Goal: Download file/media

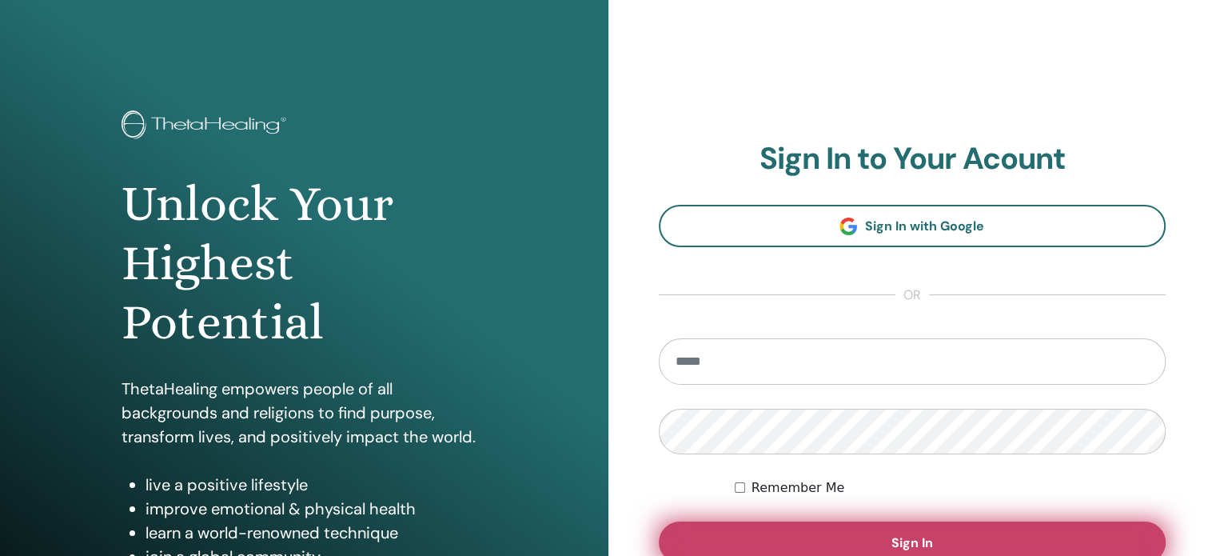
type input "**********"
click at [850, 539] on button "Sign In" at bounding box center [913, 542] width 508 height 42
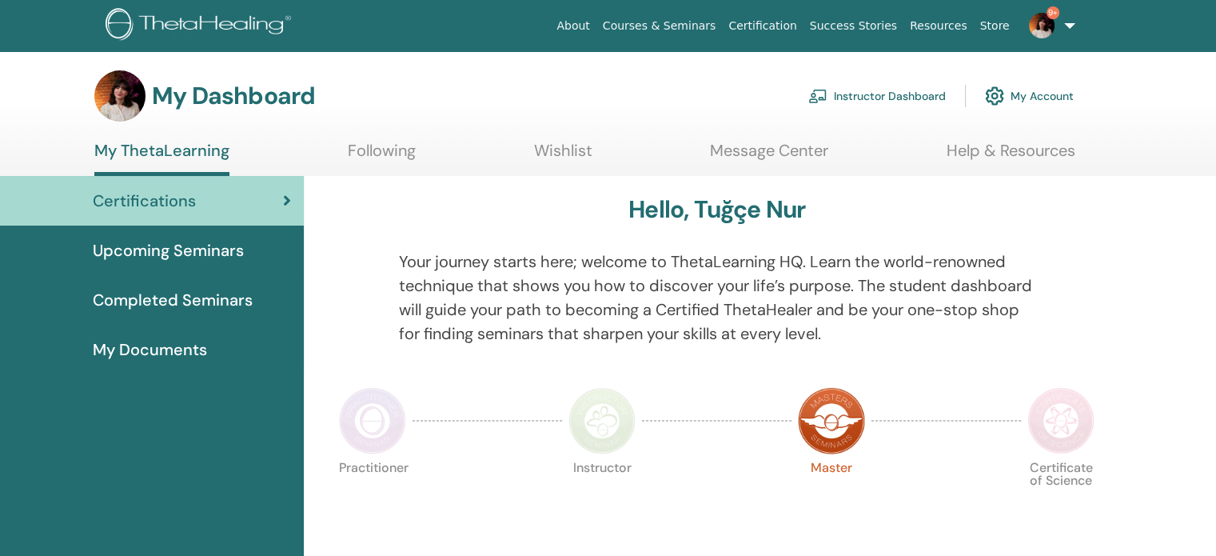
click at [866, 95] on link "Instructor Dashboard" at bounding box center [876, 95] width 137 height 35
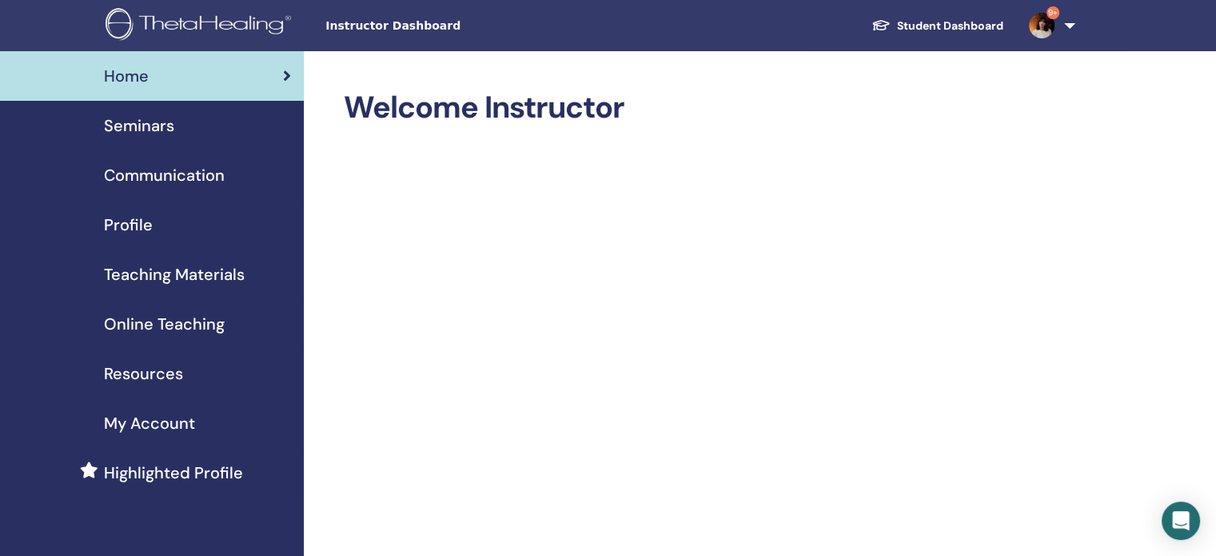
click at [209, 117] on div "Seminars" at bounding box center [152, 125] width 278 height 24
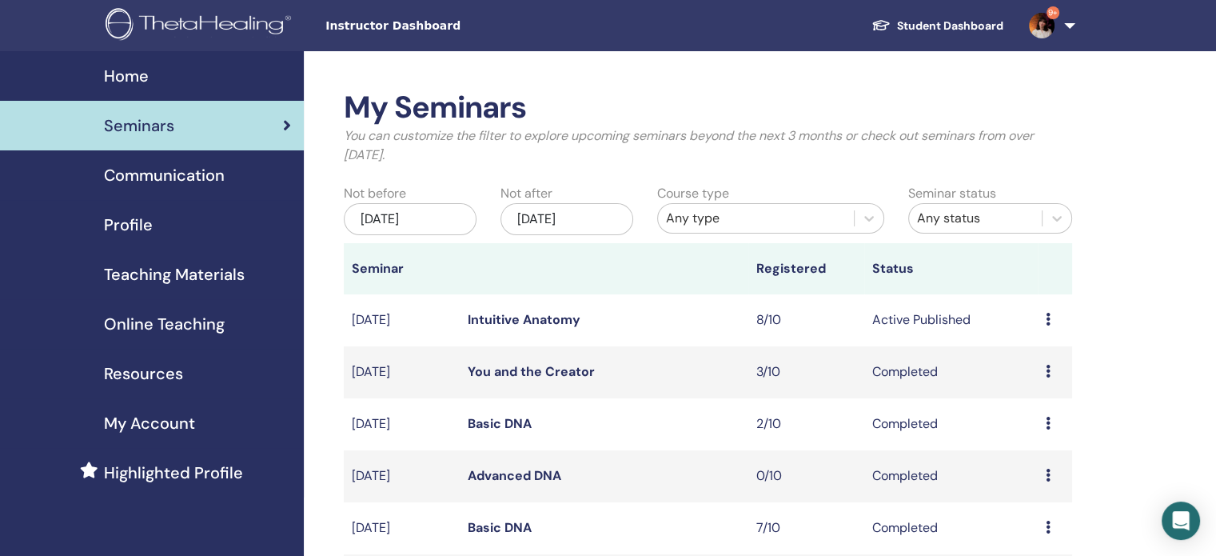
click at [518, 319] on link "Intuitive Anatomy" at bounding box center [524, 319] width 113 height 17
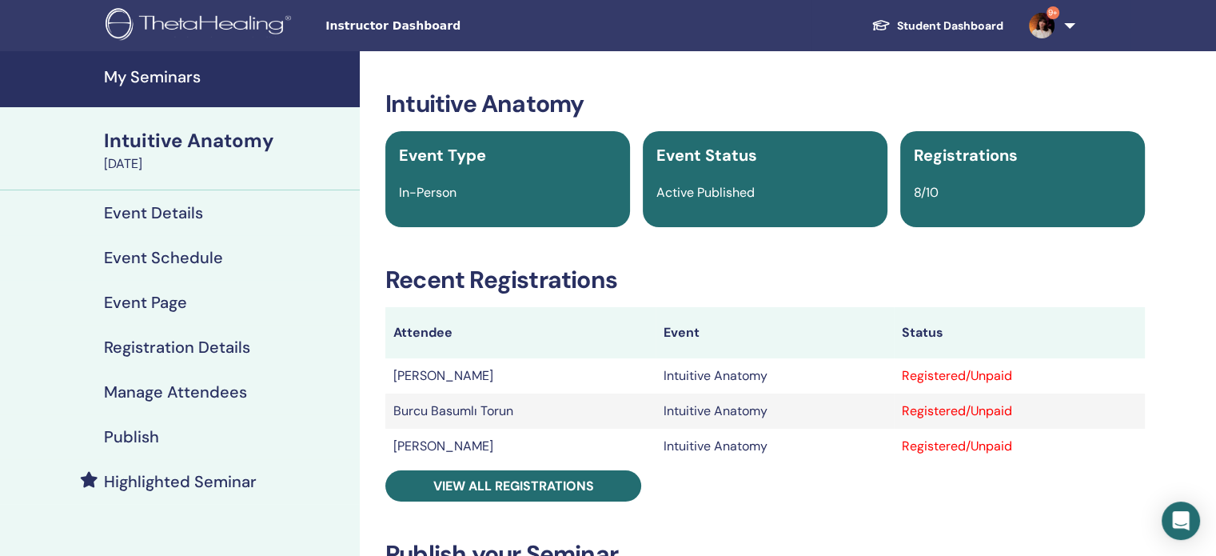
scroll to position [70, 0]
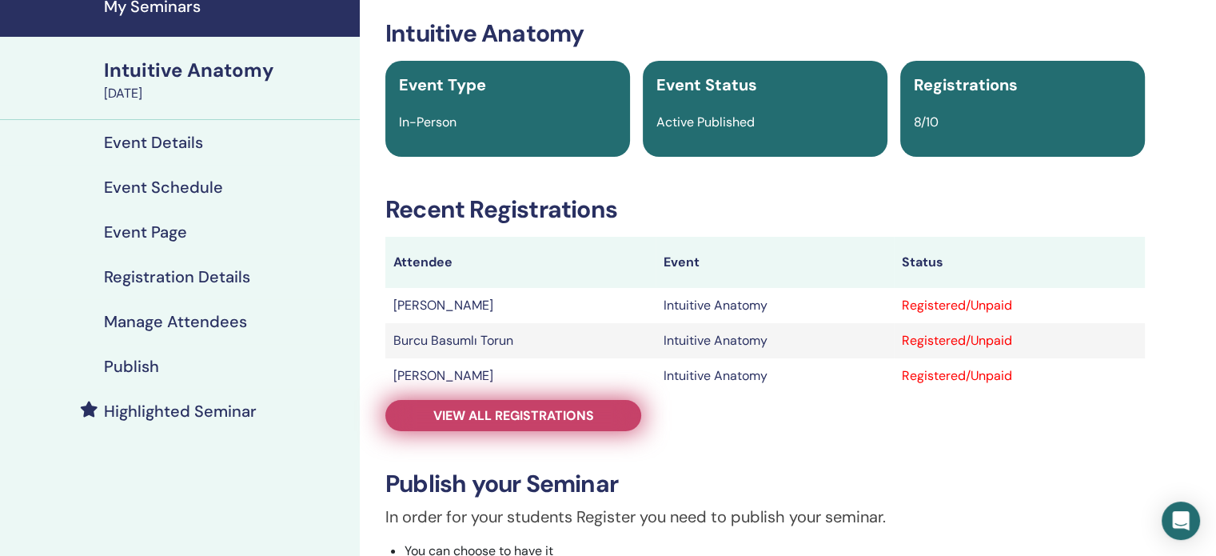
click at [512, 416] on span "View all registrations" at bounding box center [513, 415] width 161 height 17
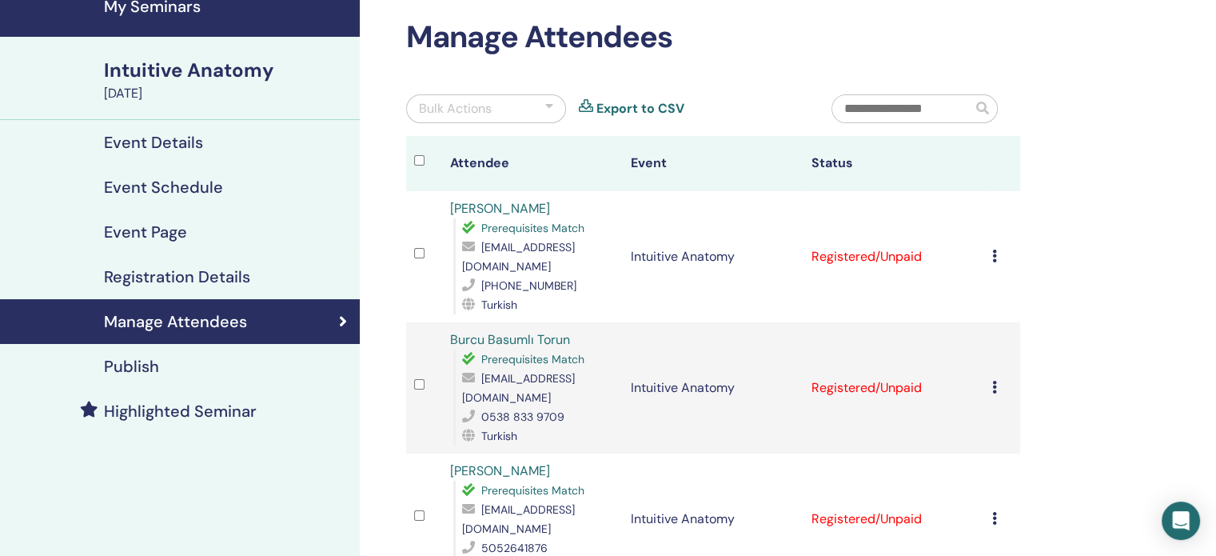
click at [990, 379] on td "Cancel Registration Do not auto-certify Mark as Paid Mark as Unpaid Mark as Abs…" at bounding box center [1002, 387] width 36 height 131
click at [994, 380] on icon at bounding box center [994, 386] width 5 height 13
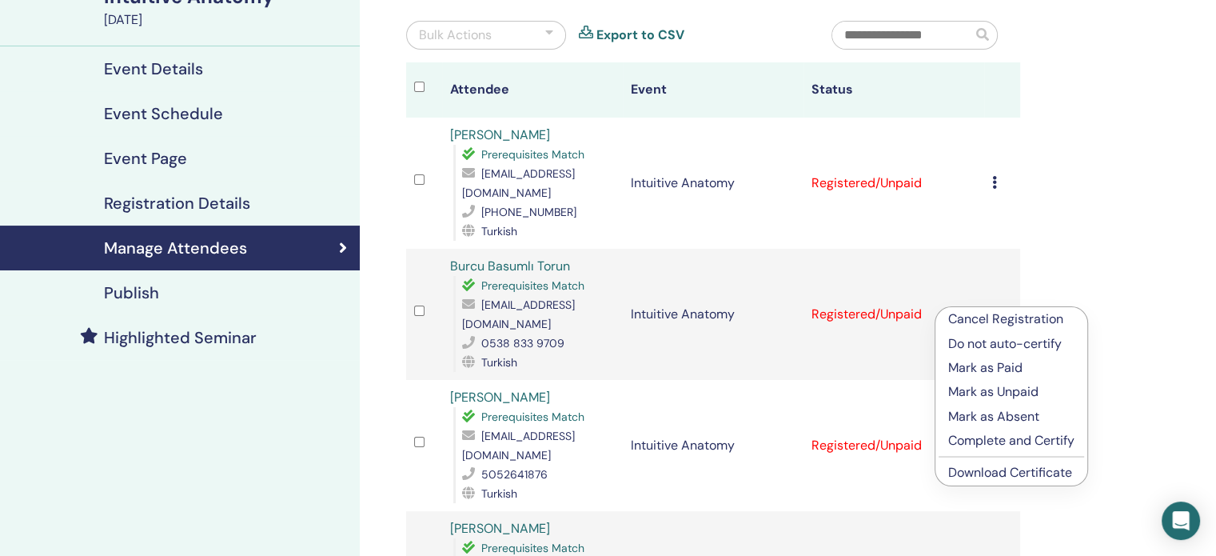
scroll to position [145, 0]
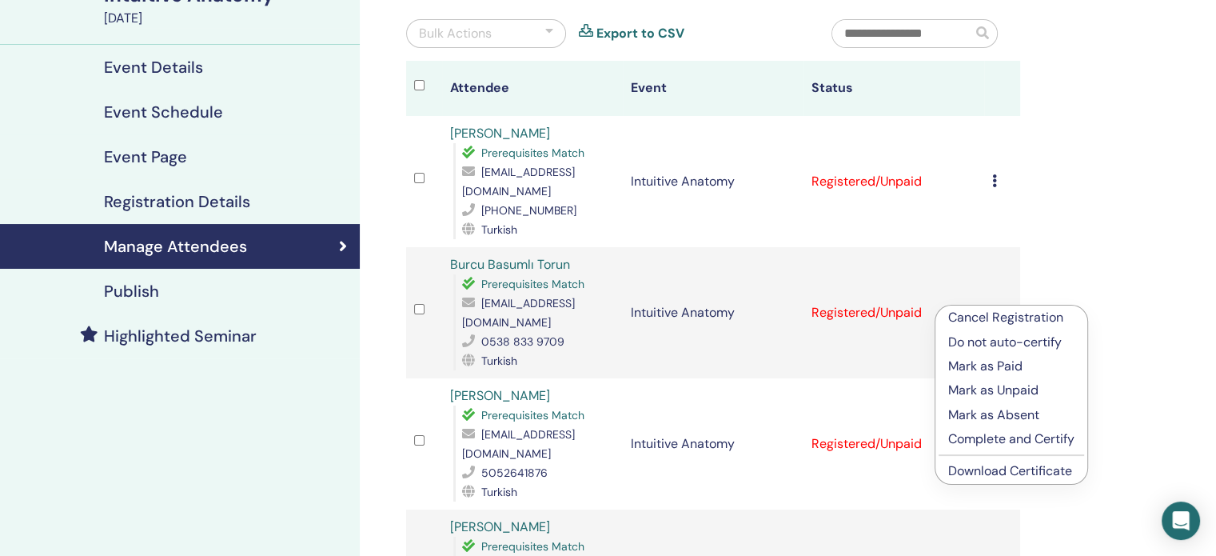
click at [1004, 472] on link "Download Certificate" at bounding box center [1010, 470] width 124 height 17
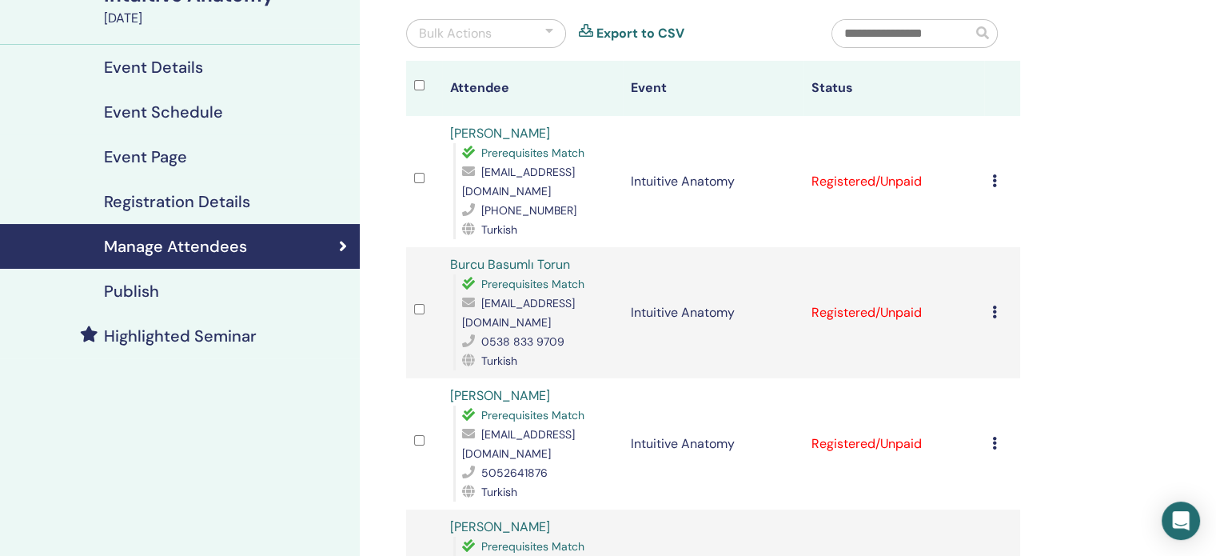
click at [994, 436] on icon at bounding box center [994, 442] width 5 height 13
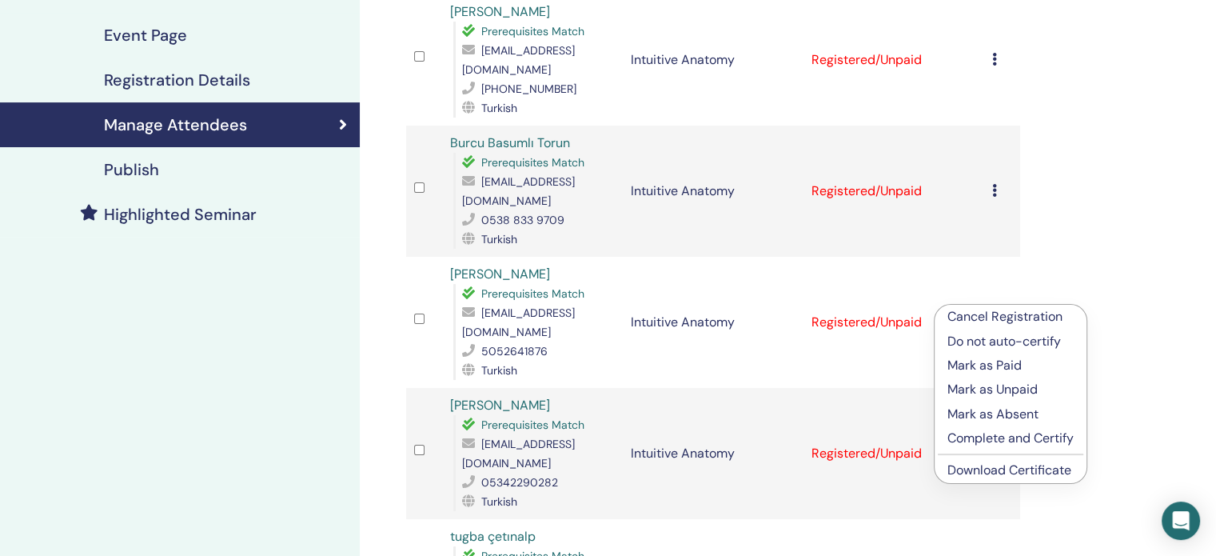
scroll to position [268, 0]
click at [998, 469] on link "Download Certificate" at bounding box center [1009, 468] width 124 height 17
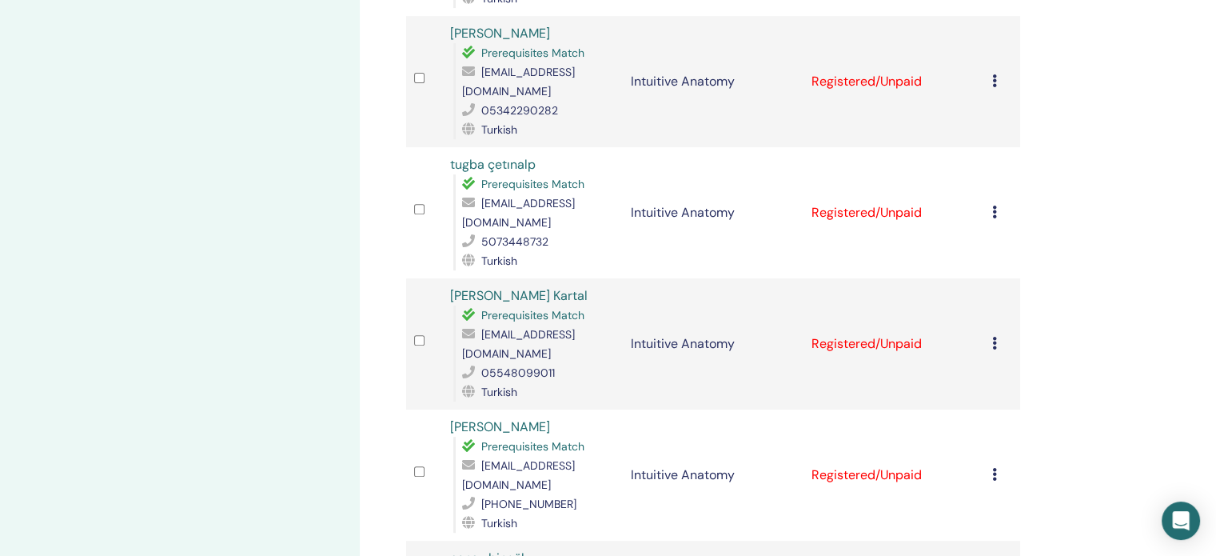
scroll to position [641, 0]
click at [994, 465] on icon at bounding box center [994, 471] width 5 height 13
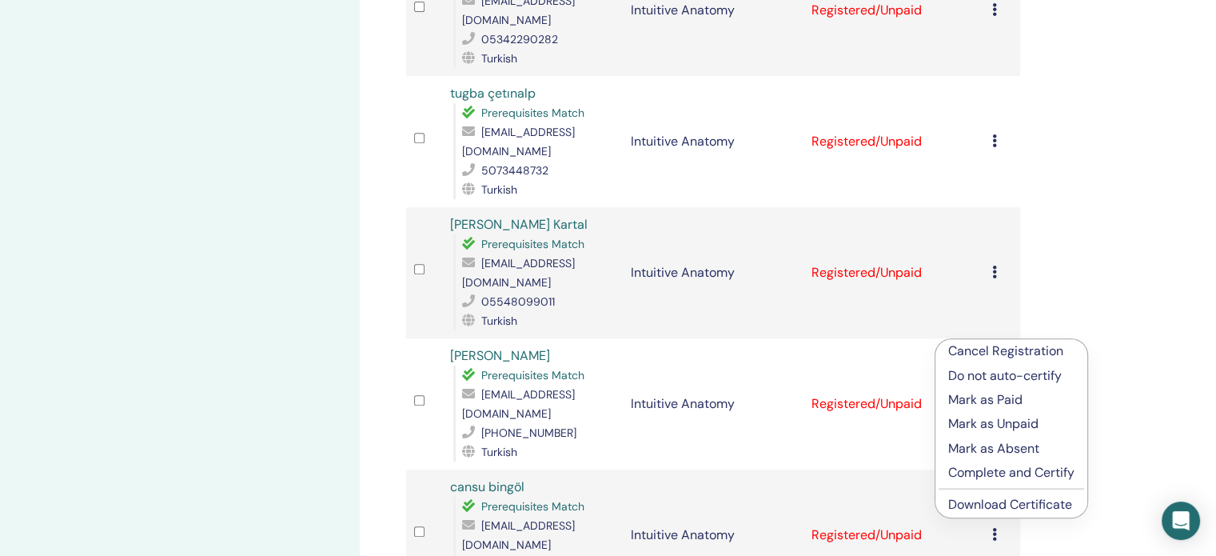
scroll to position [711, 0]
click at [1010, 505] on link "Download Certificate" at bounding box center [1010, 502] width 124 height 17
